Goal: Communication & Community: Ask a question

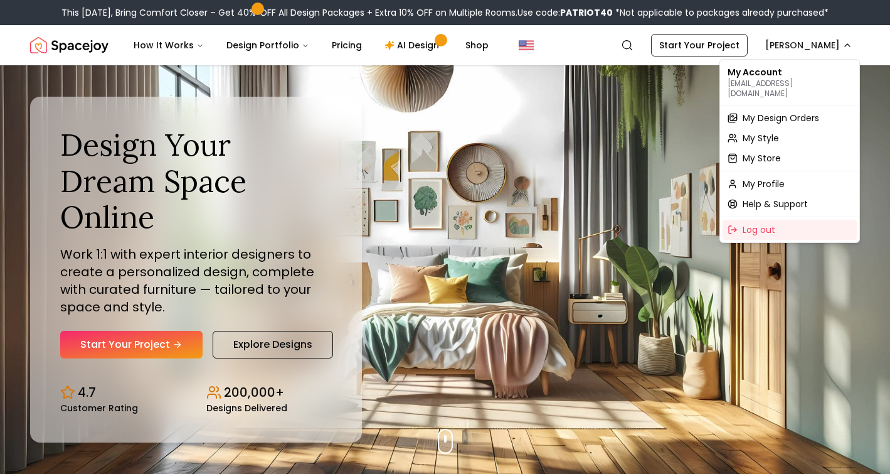
click at [769, 75] on div "My Account krissy.roleke@gmail.com" at bounding box center [790, 82] width 134 height 40
click at [765, 112] on span "My Design Orders" at bounding box center [781, 118] width 77 height 13
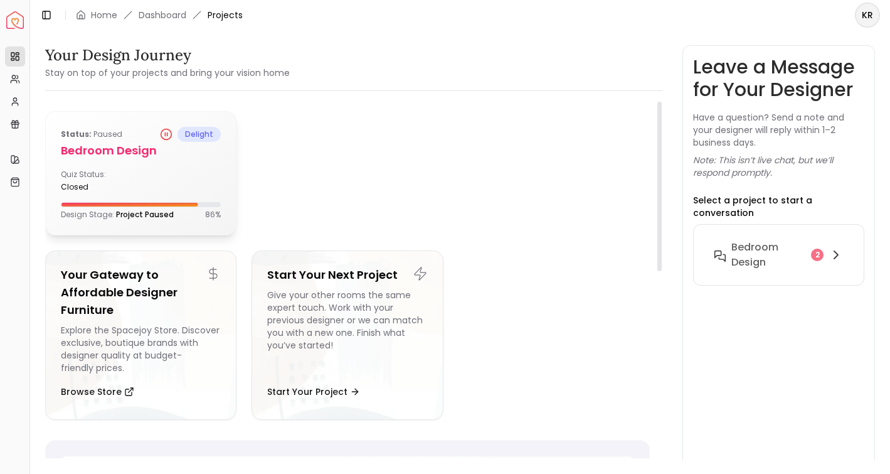
click at [122, 151] on h5 "Bedroom Design" at bounding box center [141, 151] width 160 height 18
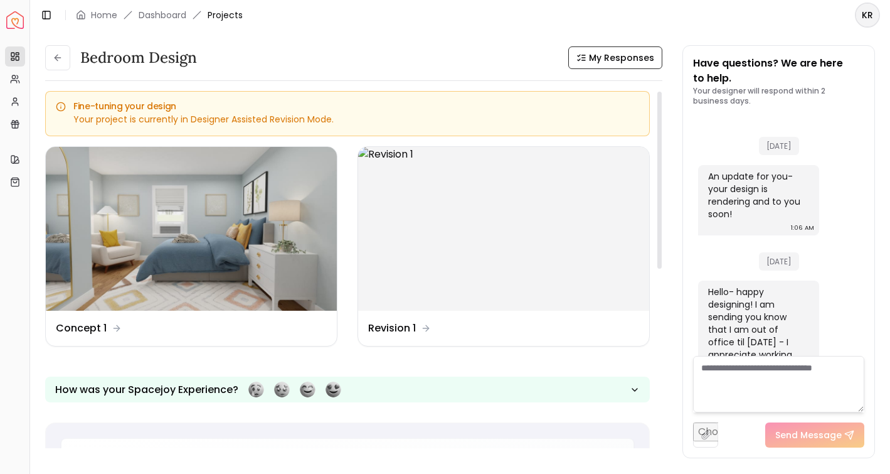
scroll to position [340, 0]
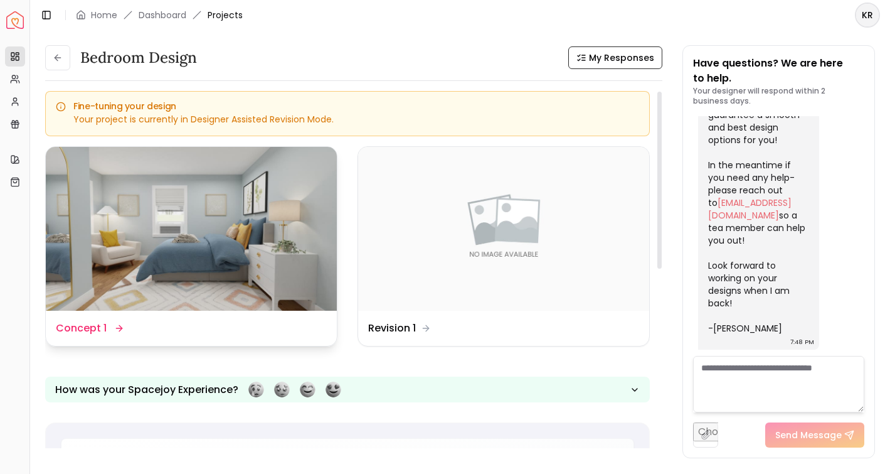
click at [180, 258] on img at bounding box center [191, 229] width 291 height 164
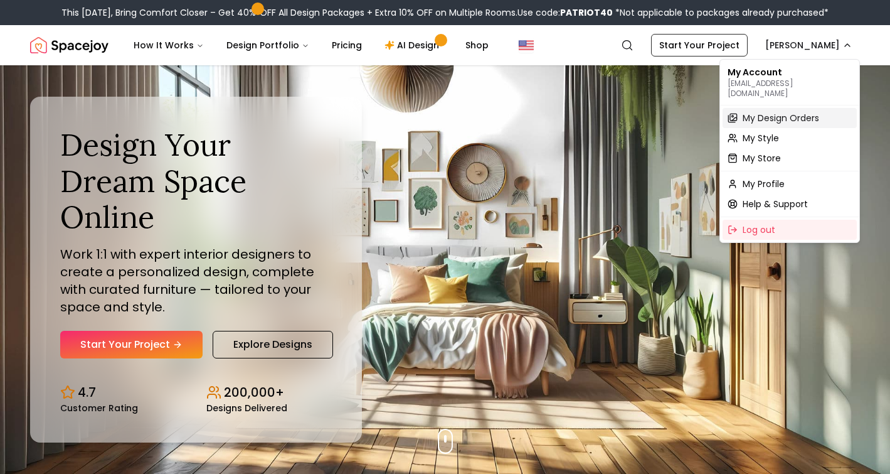
click at [770, 112] on span "My Design Orders" at bounding box center [781, 118] width 77 height 13
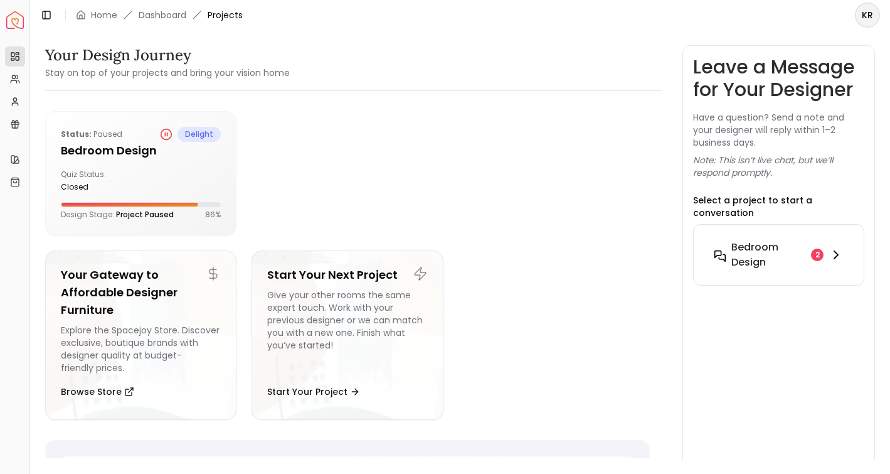
click at [819, 254] on div "2" at bounding box center [817, 254] width 13 height 13
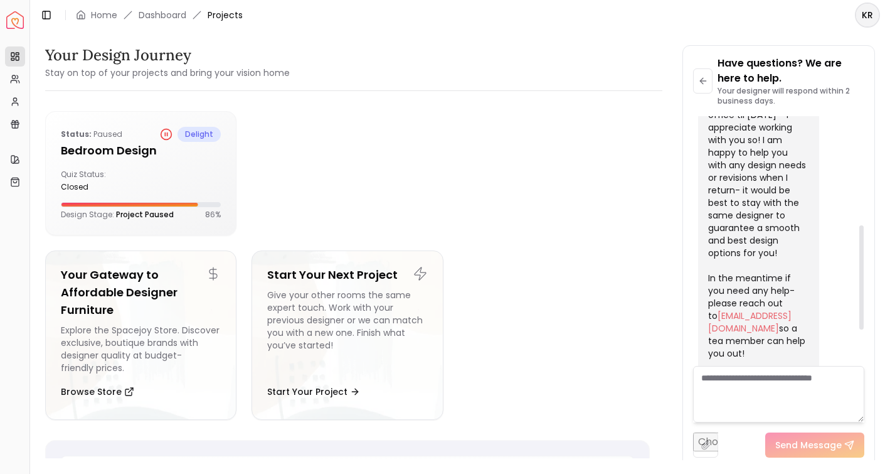
scroll to position [348, 0]
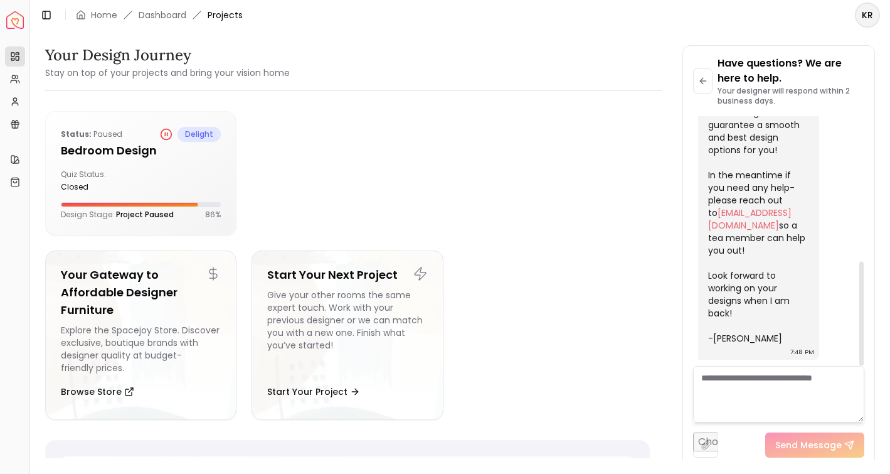
click at [740, 380] on textarea at bounding box center [778, 394] width 171 height 56
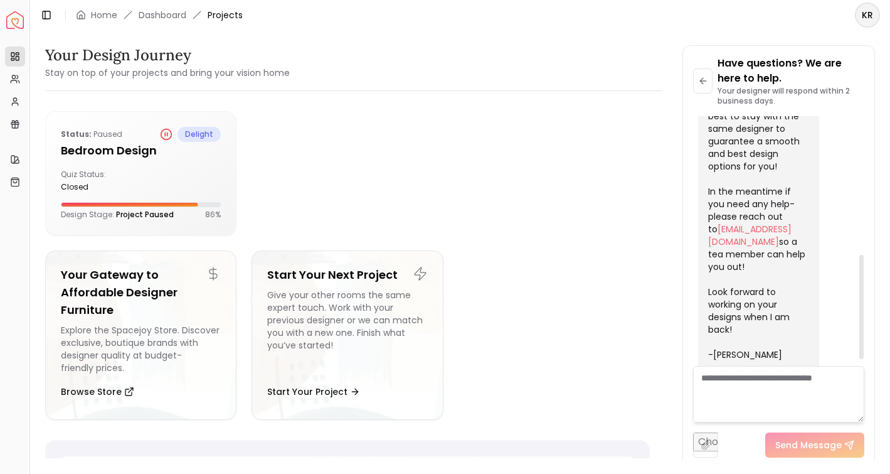
scroll to position [332, 0]
drag, startPoint x: 811, startPoint y: 239, endPoint x: 708, endPoint y: 242, distance: 102.9
click at [708, 242] on div "Hello- happy designing! I am sending you know that I am out of office til Septe…" at bounding box center [758, 170] width 121 height 409
copy div "[EMAIL_ADDRESS][DOMAIN_NAME]"
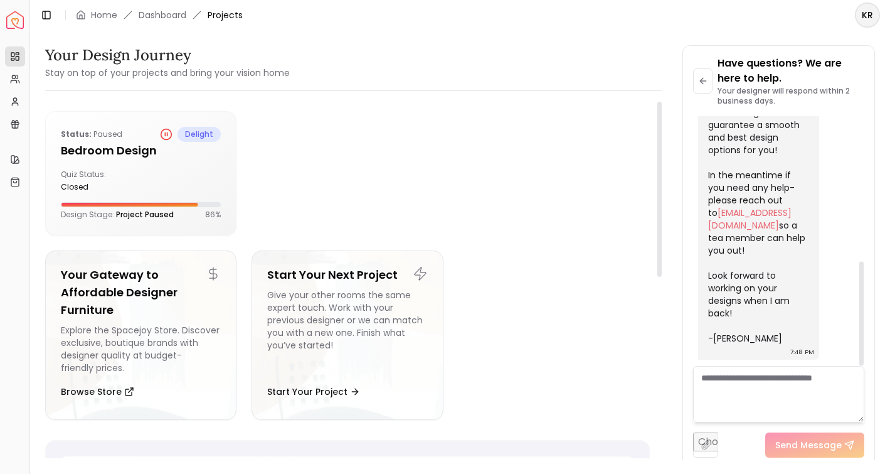
click at [738, 377] on textarea at bounding box center [778, 394] width 171 height 56
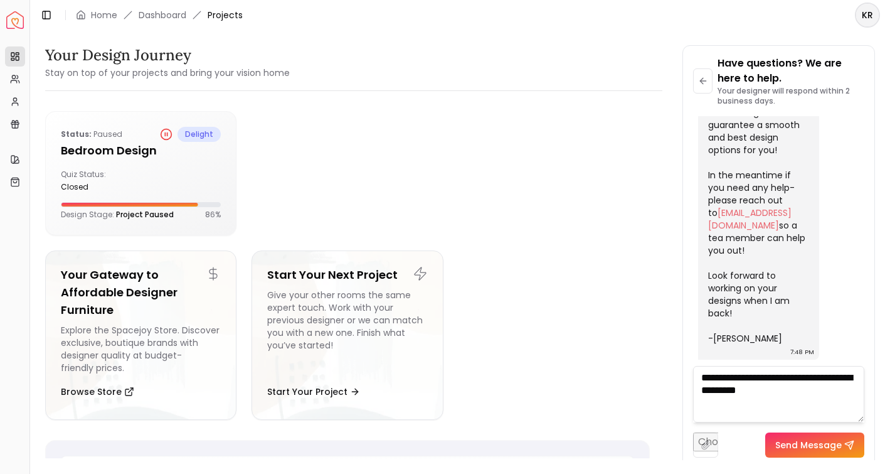
drag, startPoint x: 831, startPoint y: 391, endPoint x: 761, endPoint y: 379, distance: 70.8
click at [761, 379] on textarea "**********" at bounding box center [778, 394] width 171 height 56
click at [761, 378] on textarea "**********" at bounding box center [778, 394] width 171 height 56
drag, startPoint x: 724, startPoint y: 373, endPoint x: 714, endPoint y: 373, distance: 10.0
click at [714, 373] on textarea "**********" at bounding box center [778, 394] width 171 height 56
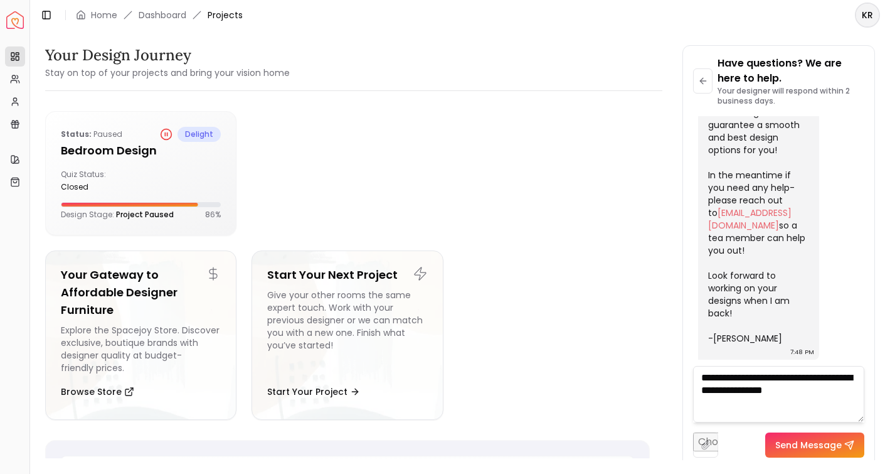
type textarea "**********"
click at [806, 440] on button "Send Message" at bounding box center [814, 444] width 99 height 25
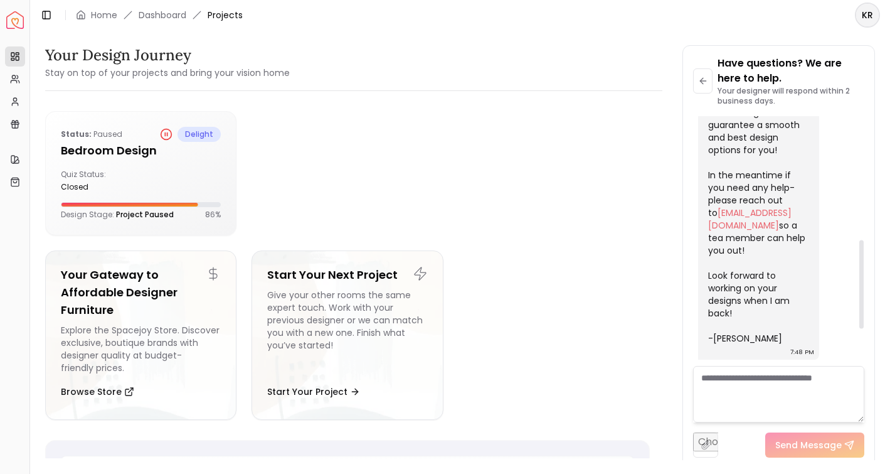
scroll to position [450, 0]
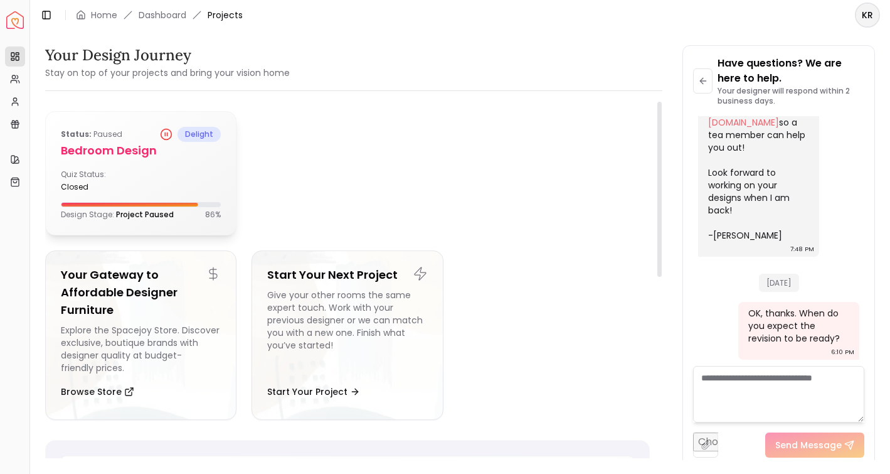
click at [131, 148] on h5 "Bedroom Design" at bounding box center [141, 151] width 160 height 18
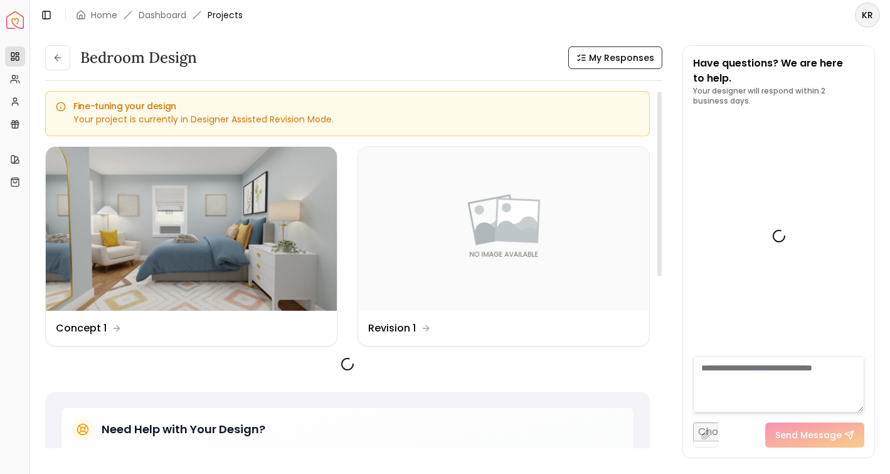
scroll to position [443, 0]
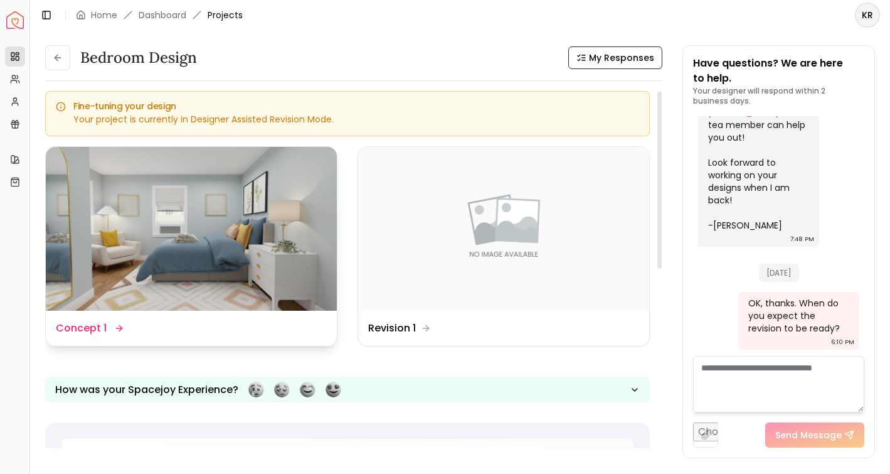
click at [223, 201] on img at bounding box center [191, 229] width 291 height 164
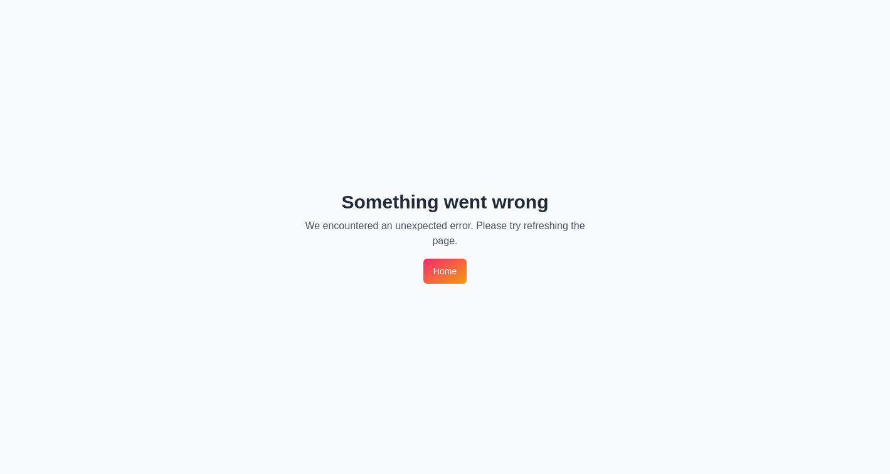
click at [449, 263] on link "Home" at bounding box center [444, 270] width 43 height 25
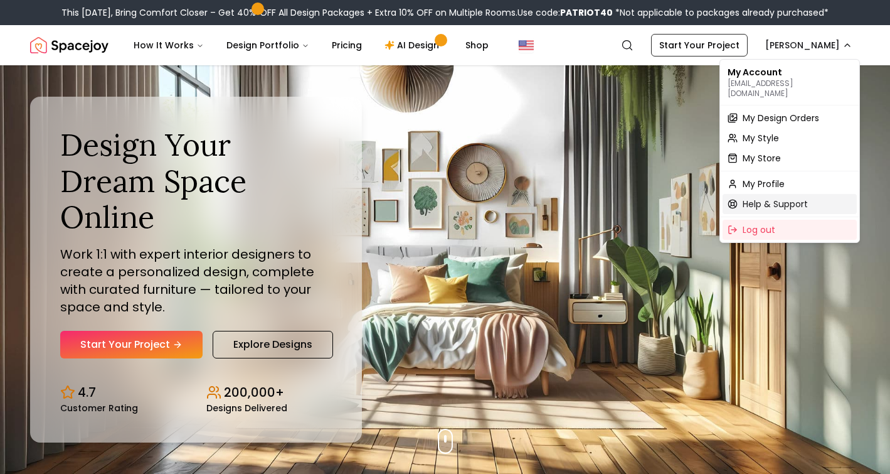
click at [771, 198] on span "Help & Support" at bounding box center [775, 204] width 65 height 13
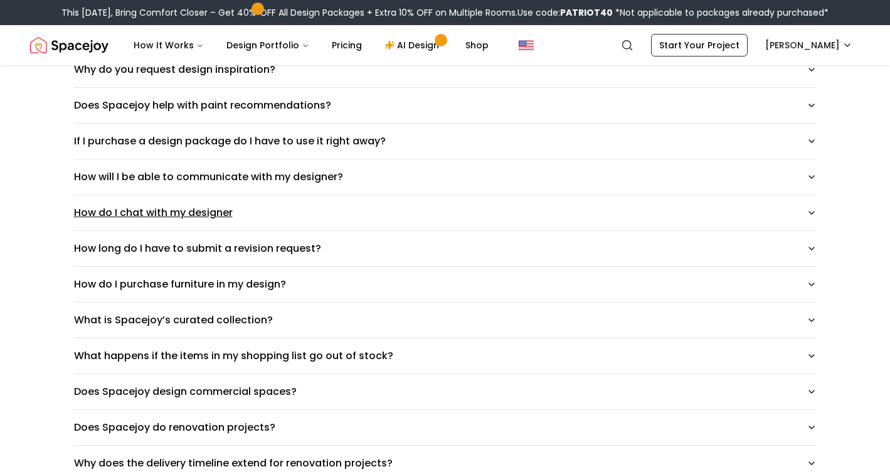
scroll to position [550, 0]
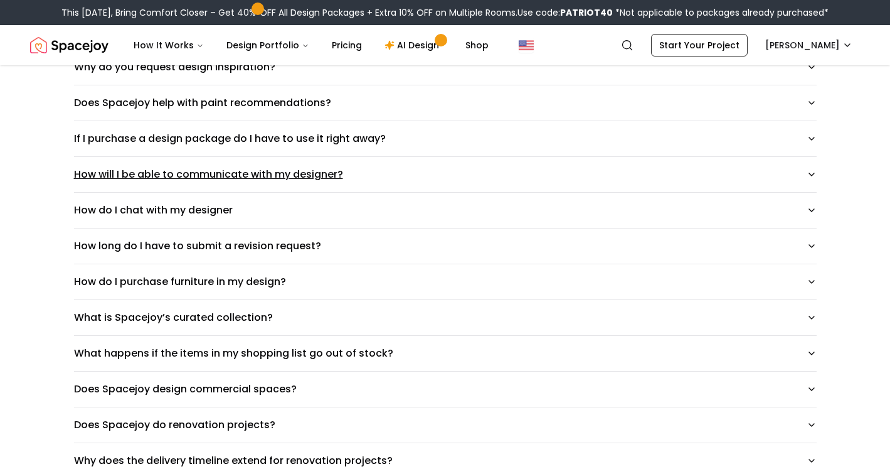
click at [809, 174] on icon "button" at bounding box center [812, 174] width 10 height 10
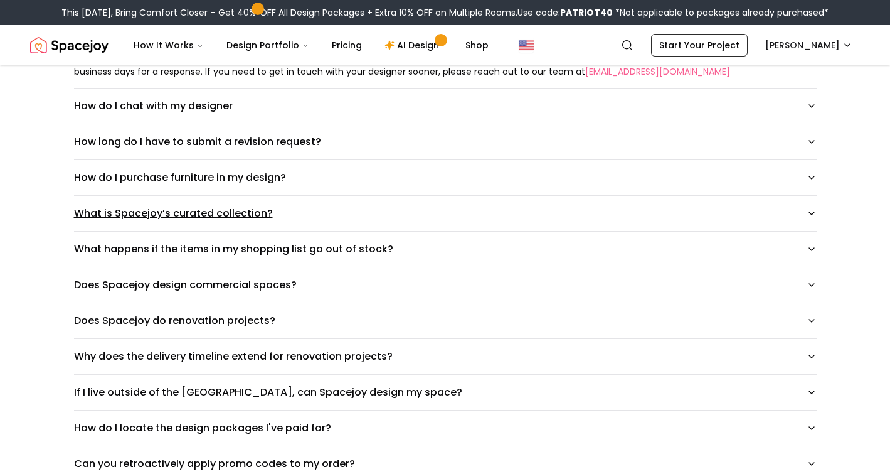
scroll to position [705, 0]
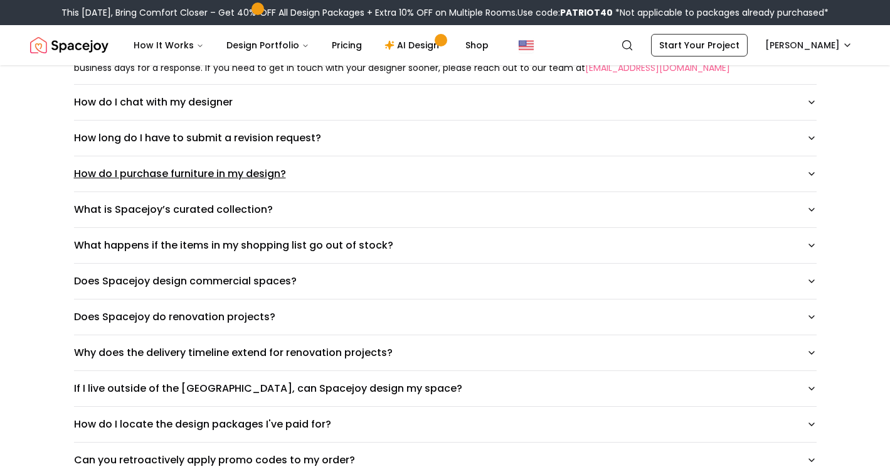
click at [812, 175] on icon "button" at bounding box center [812, 174] width 10 height 10
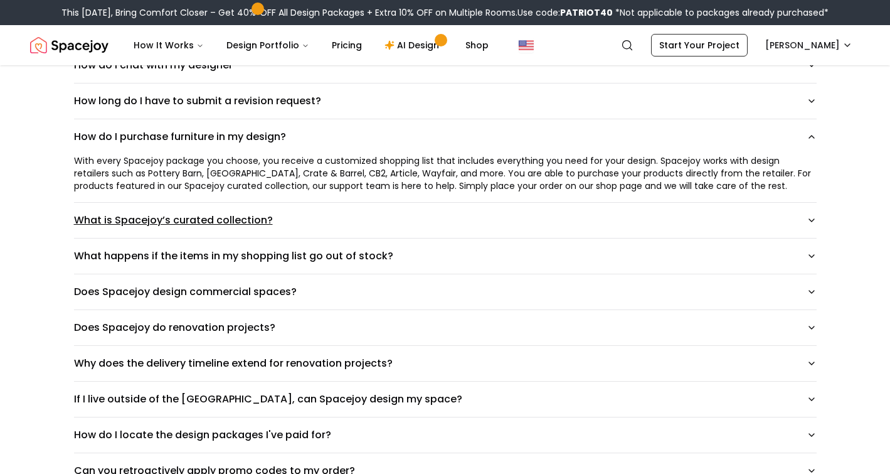
scroll to position [751, 0]
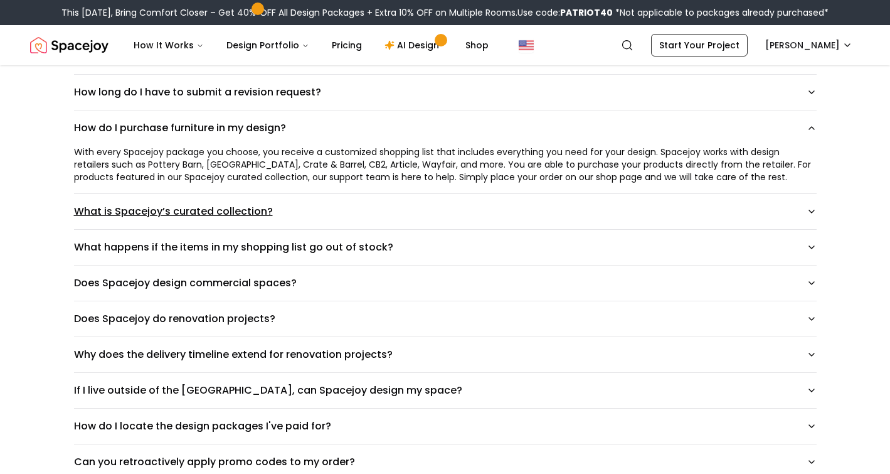
click at [299, 215] on button "What is Spacejoy’s curated collection?" at bounding box center [445, 211] width 743 height 35
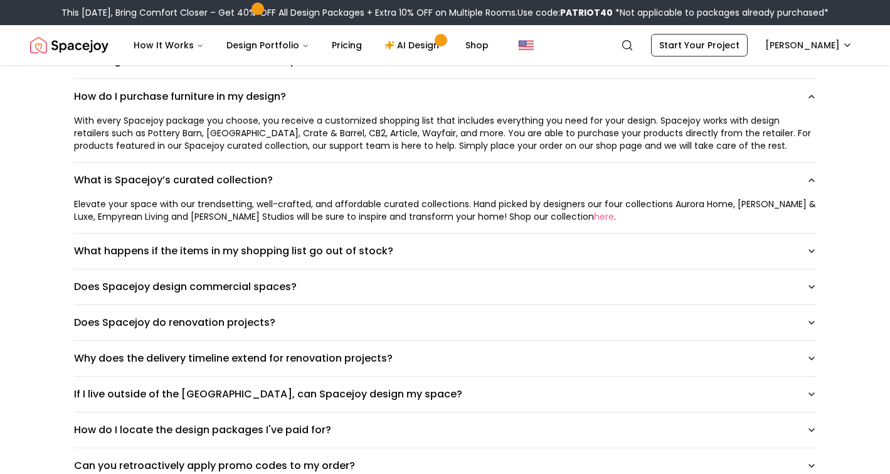
scroll to position [787, 0]
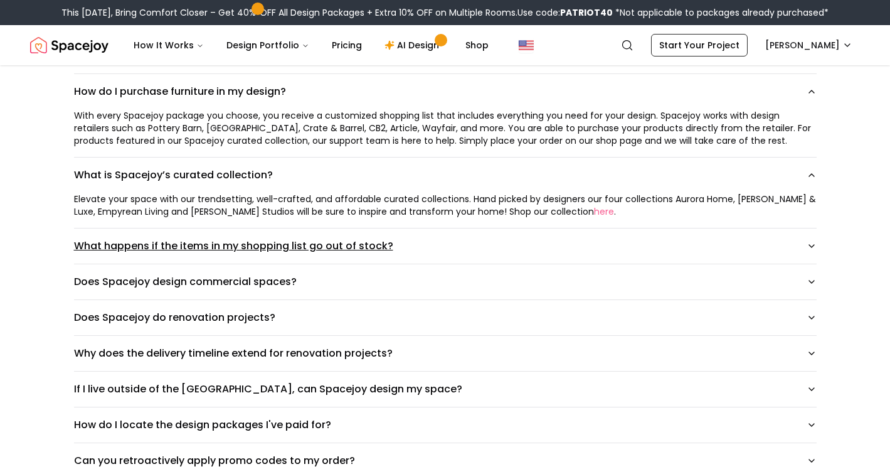
click at [445, 243] on button "What happens if the items in my shopping list go out of stock?" at bounding box center [445, 245] width 743 height 35
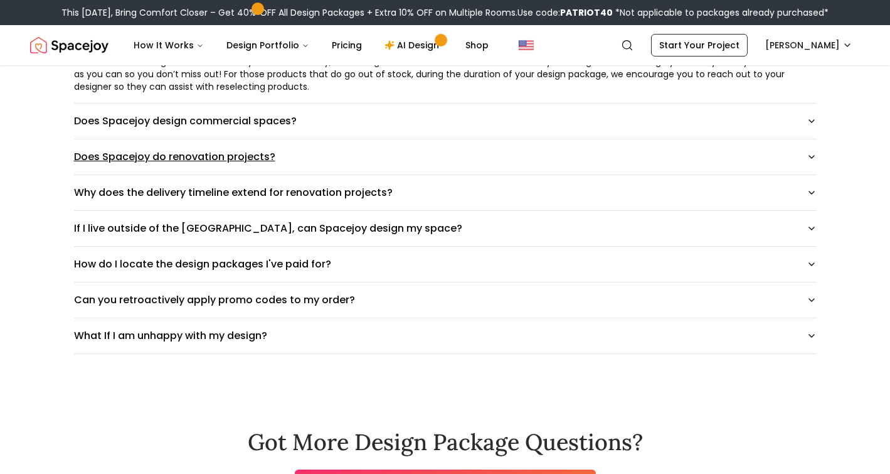
scroll to position [1010, 0]
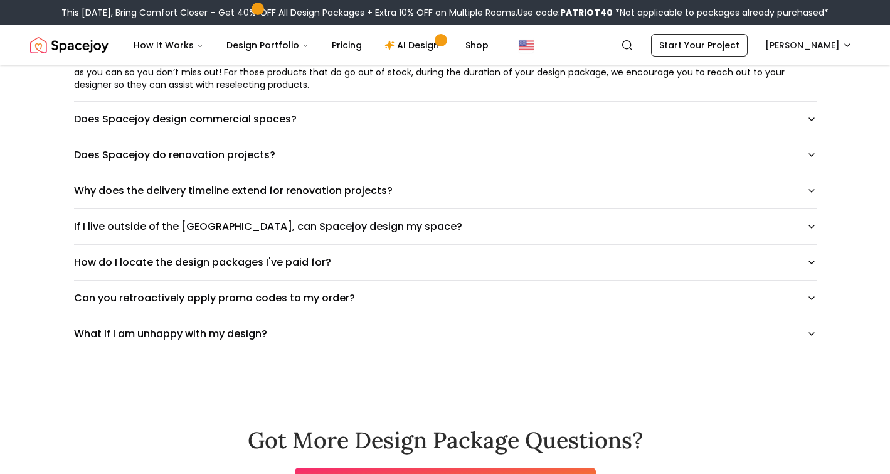
click at [461, 202] on button "Why does the delivery timeline extend for renovation projects?" at bounding box center [445, 190] width 743 height 35
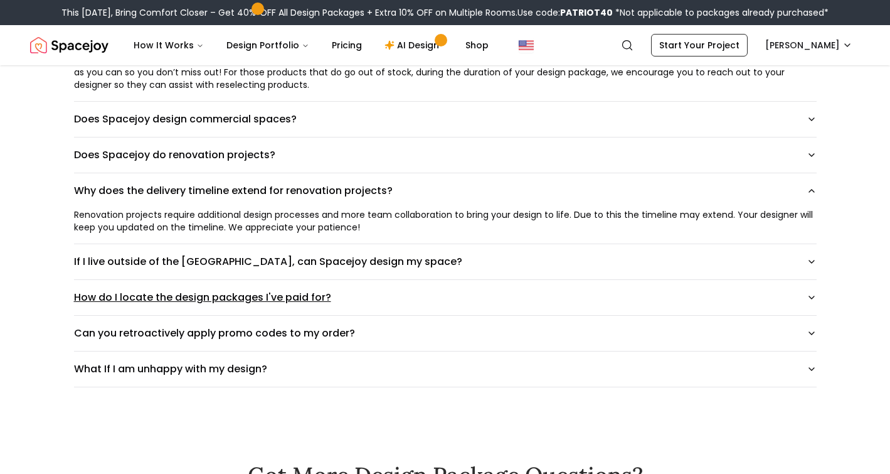
click at [412, 300] on button "How do I locate the design packages I've paid for?" at bounding box center [445, 297] width 743 height 35
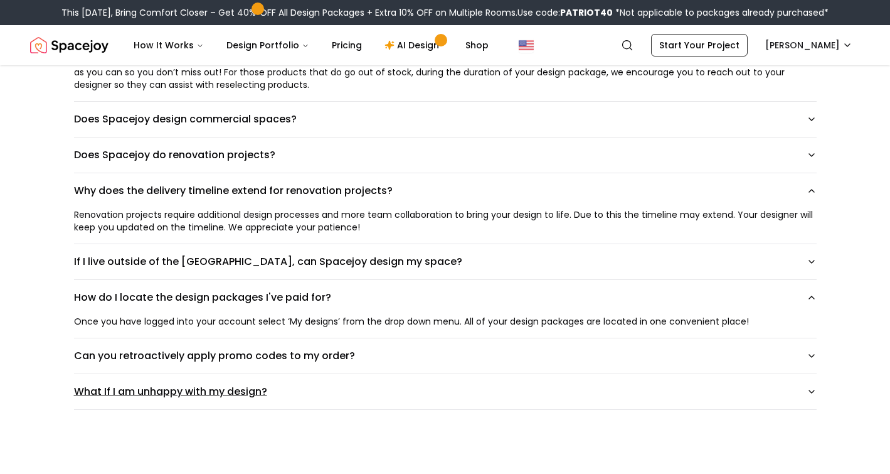
click at [374, 387] on button "What If I am unhappy with my design?" at bounding box center [445, 391] width 743 height 35
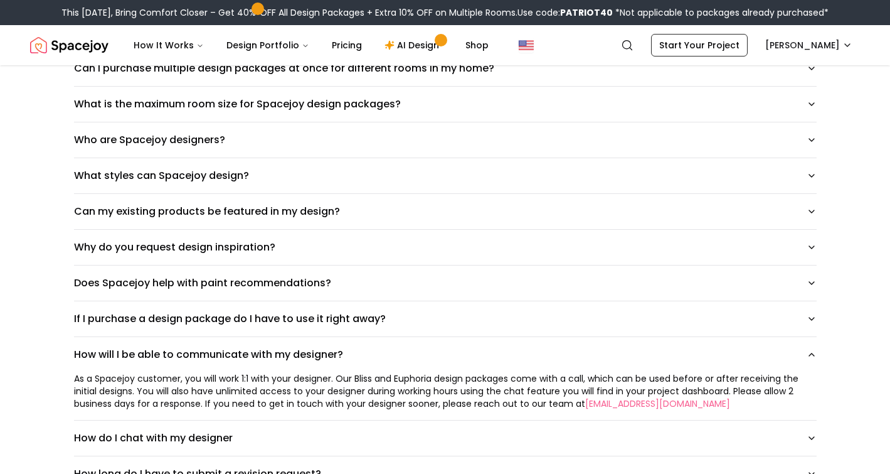
scroll to position [0, 0]
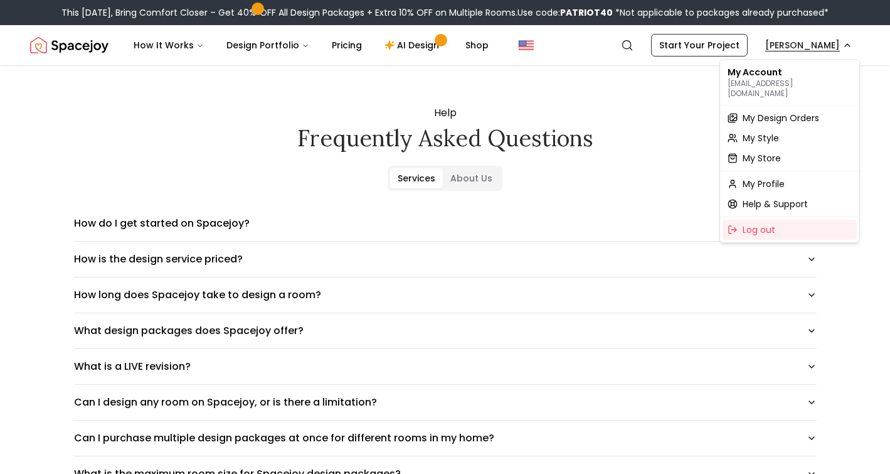
click at [772, 112] on span "My Design Orders" at bounding box center [781, 118] width 77 height 13
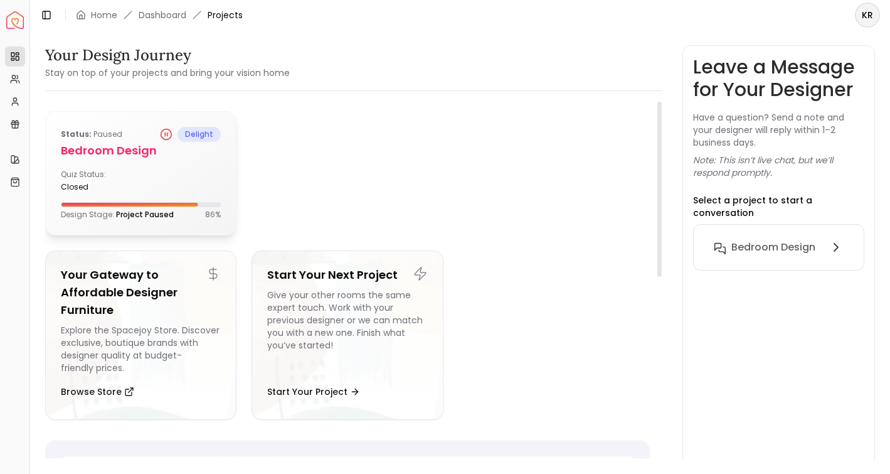
click at [104, 133] on p "Status: Paused" at bounding box center [91, 134] width 61 height 15
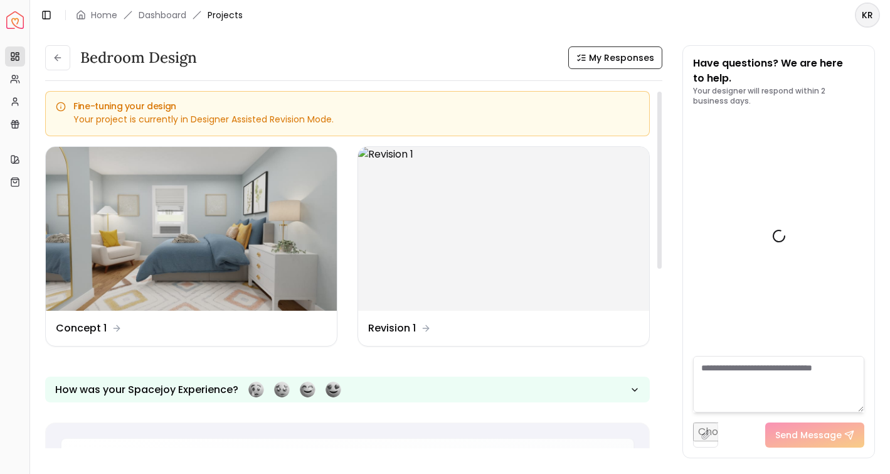
scroll to position [443, 0]
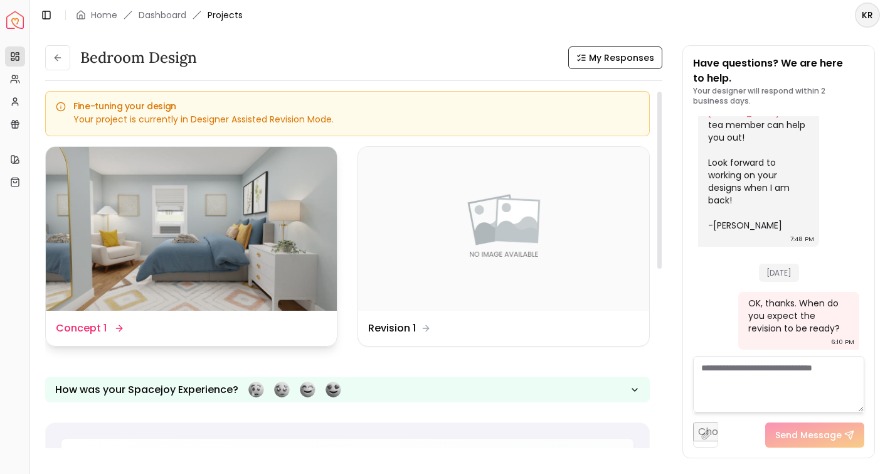
click at [226, 213] on img at bounding box center [191, 229] width 291 height 164
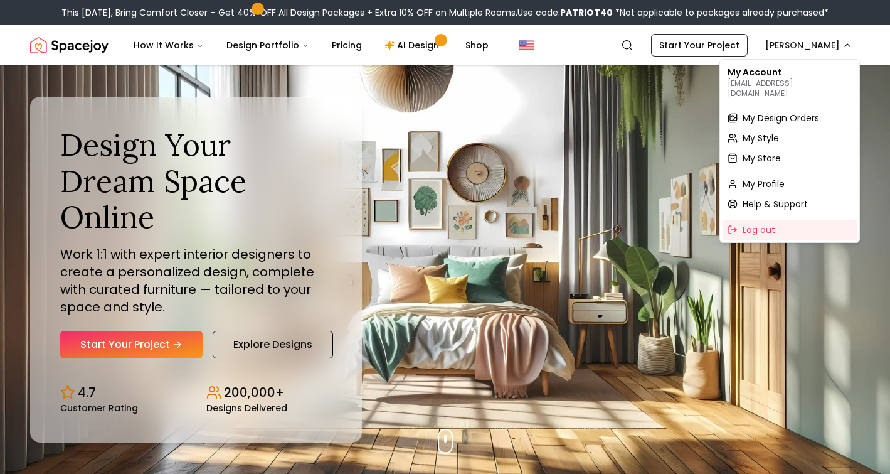
click at [757, 198] on span "Help & Support" at bounding box center [775, 204] width 65 height 13
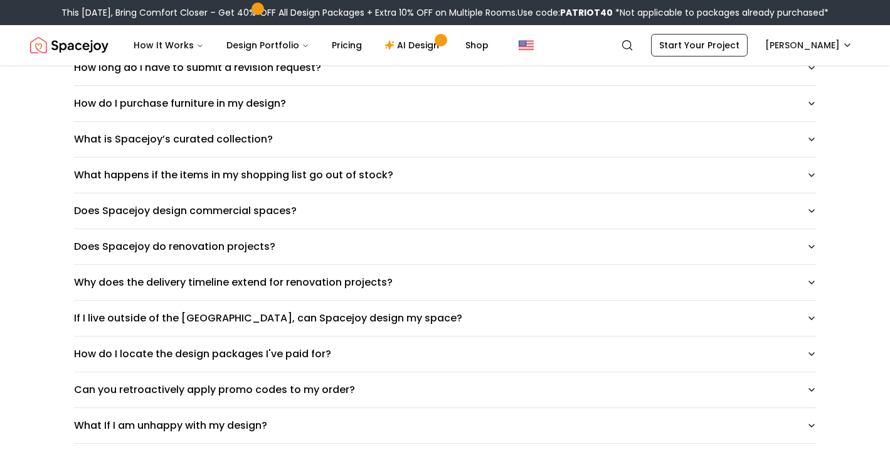
scroll to position [708, 0]
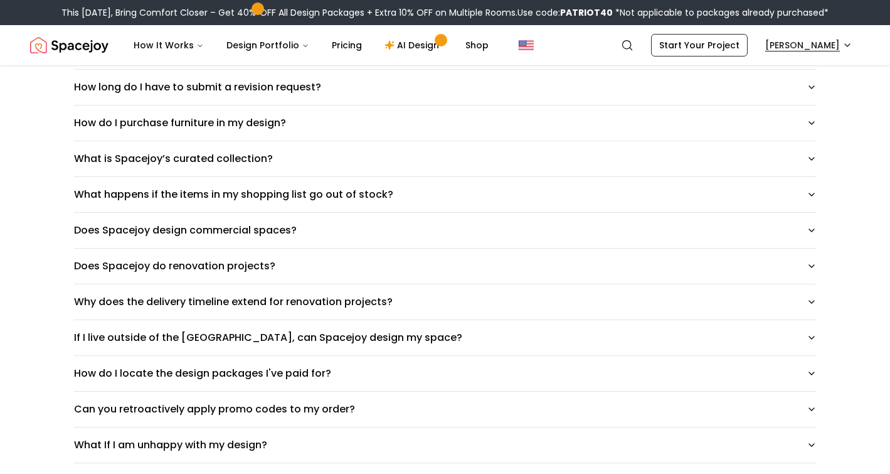
click at [814, 38] on html "This Patriot Day, Bring Comfort Closer – Get 40% OFF All Design Packages + Extr…" at bounding box center [445, 450] width 890 height 2317
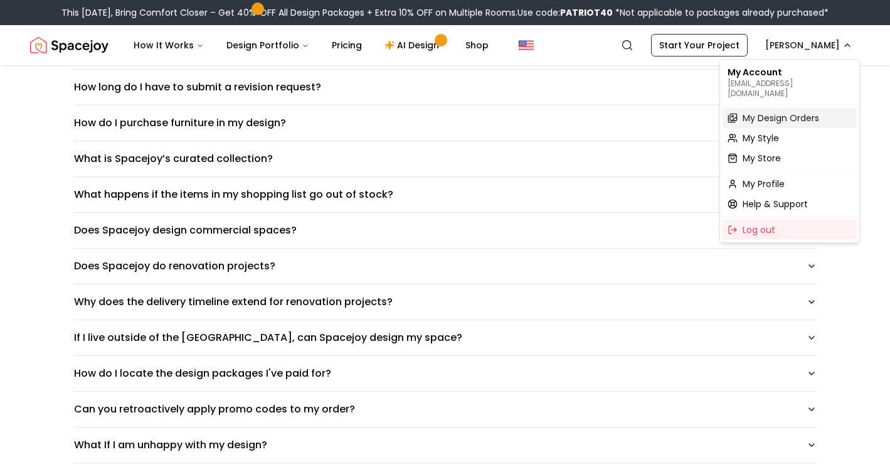
click at [769, 112] on span "My Design Orders" at bounding box center [781, 118] width 77 height 13
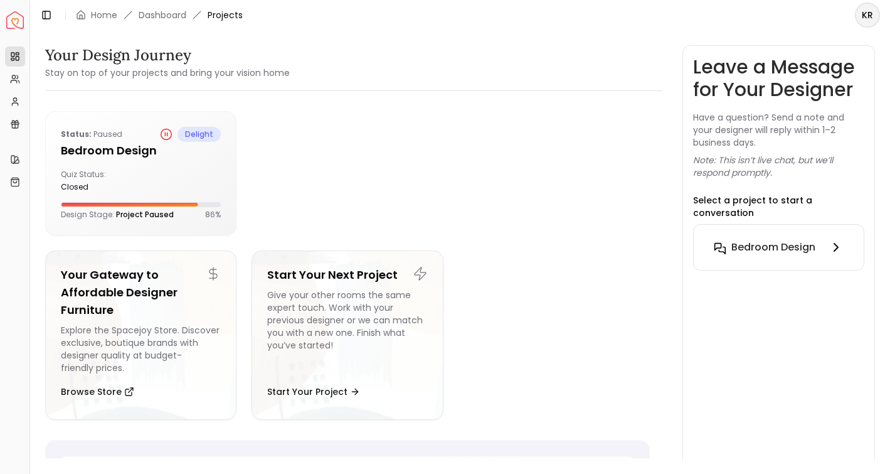
click at [757, 245] on h6 "Bedroom Design" at bounding box center [773, 247] width 84 height 15
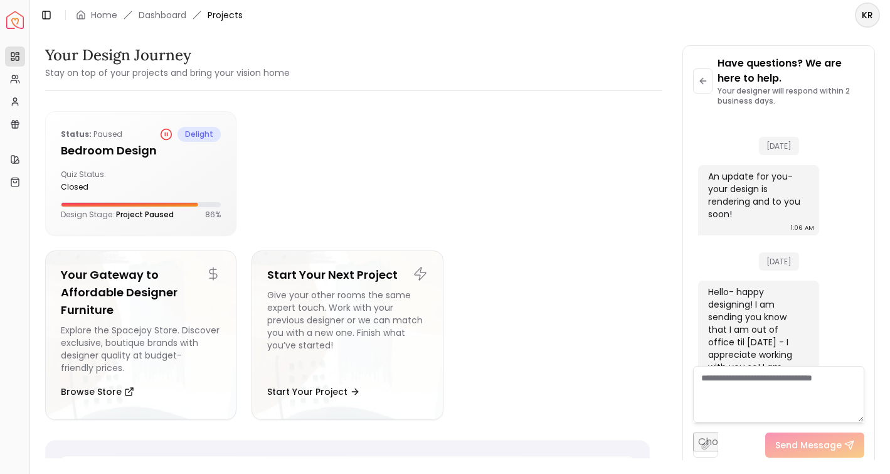
scroll to position [433, 0]
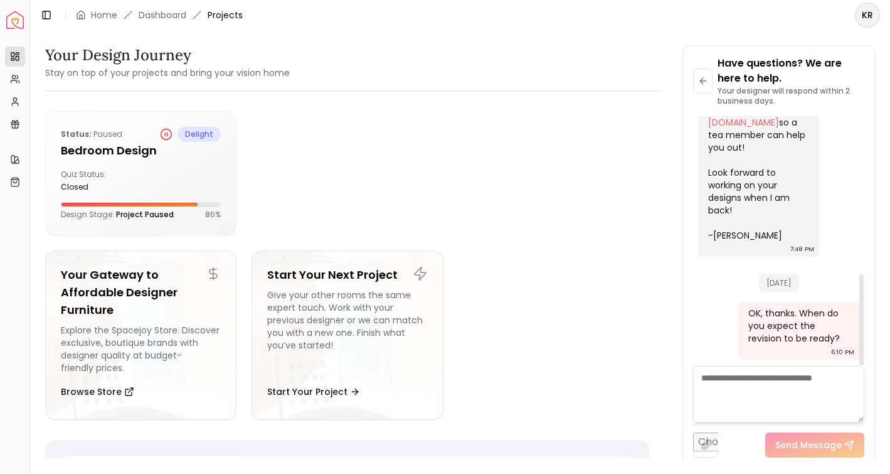
click at [726, 381] on textarea at bounding box center [778, 394] width 171 height 56
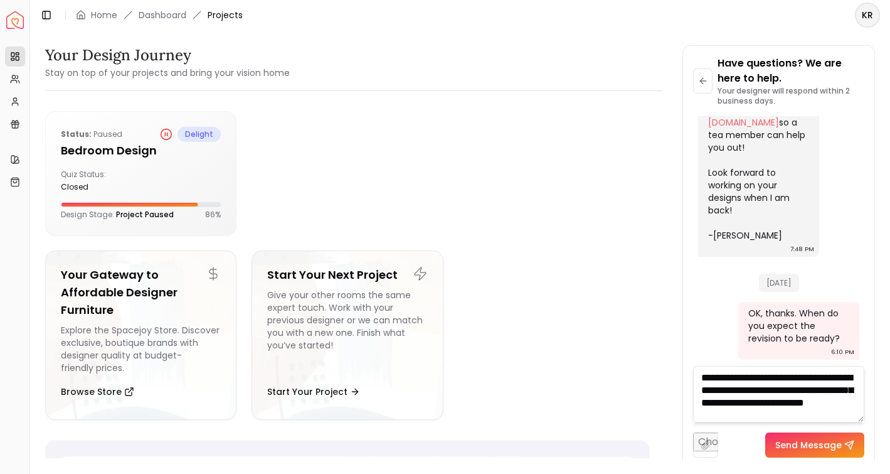
scroll to position [5, 0]
click at [767, 408] on textarea "**********" at bounding box center [778, 394] width 171 height 56
type textarea "**********"
click at [817, 440] on button "Send Message" at bounding box center [814, 444] width 99 height 25
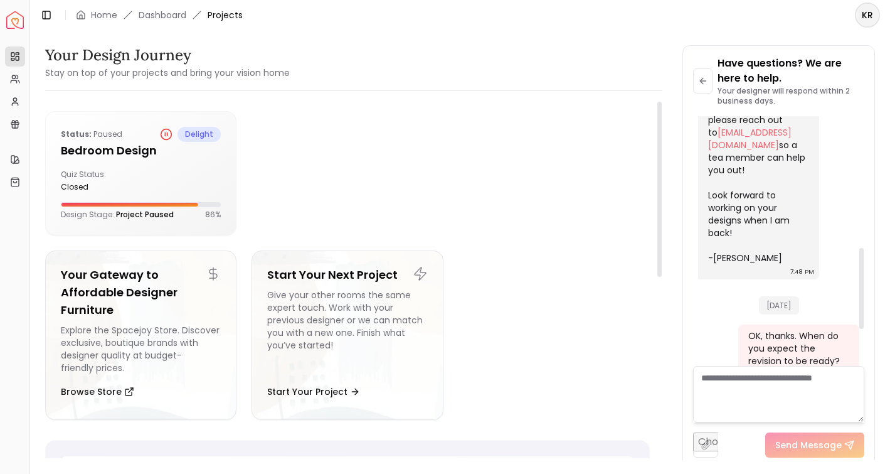
scroll to position [399, 0]
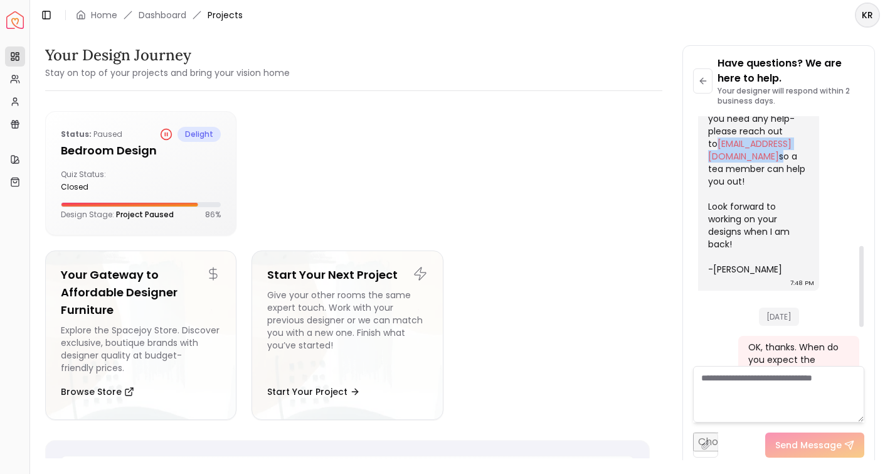
drag, startPoint x: 802, startPoint y: 156, endPoint x: 707, endPoint y: 156, distance: 95.4
click at [707, 156] on div "Hello- happy designing! I am sending you know that I am out of office til Septe…" at bounding box center [758, 85] width 121 height 409
copy div "[EMAIL_ADDRESS][DOMAIN_NAME]"
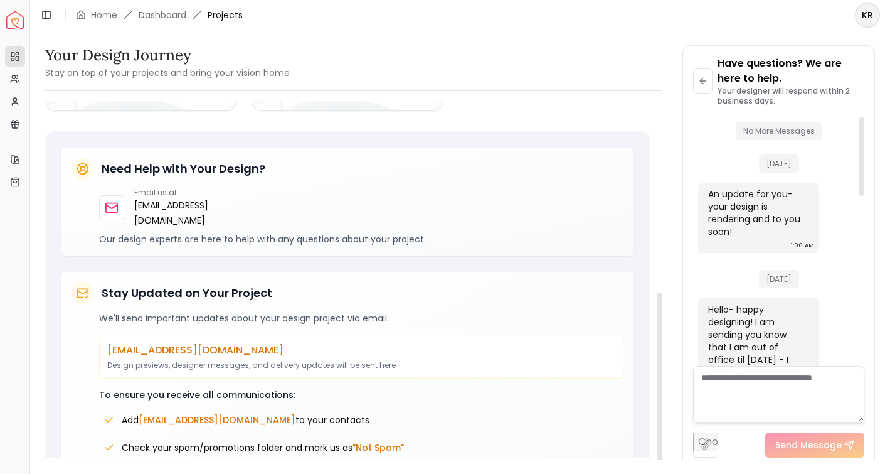
scroll to position [388, 0]
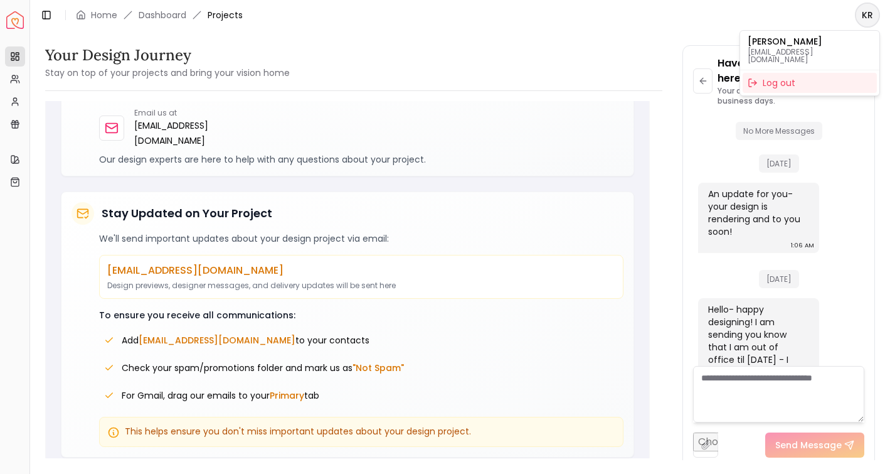
click at [873, 12] on html "Spacejoy Dashboard Overview Projects My Referrals My Profile Gift Card Balance …" at bounding box center [445, 237] width 890 height 474
click at [17, 21] on html "Spacejoy Dashboard Overview Projects My Referrals My Profile Gift Card Balance …" at bounding box center [445, 237] width 890 height 474
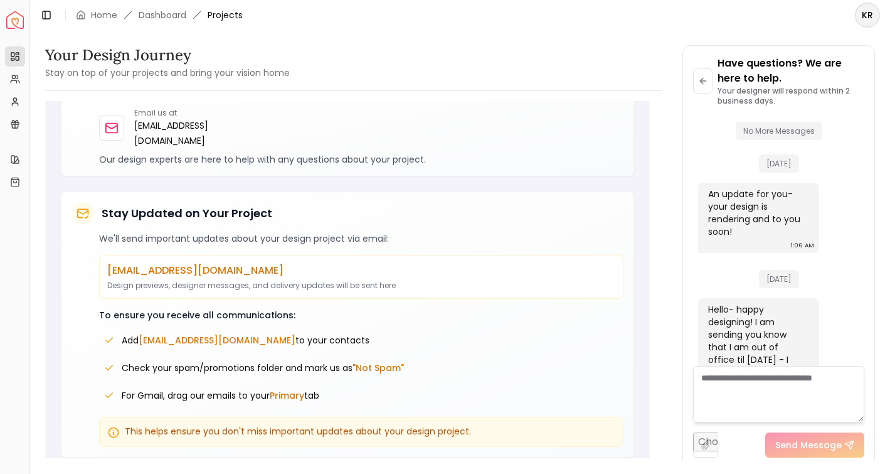
click at [17, 21] on img "Spacejoy" at bounding box center [15, 20] width 18 height 18
